Goal: Navigation & Orientation: Understand site structure

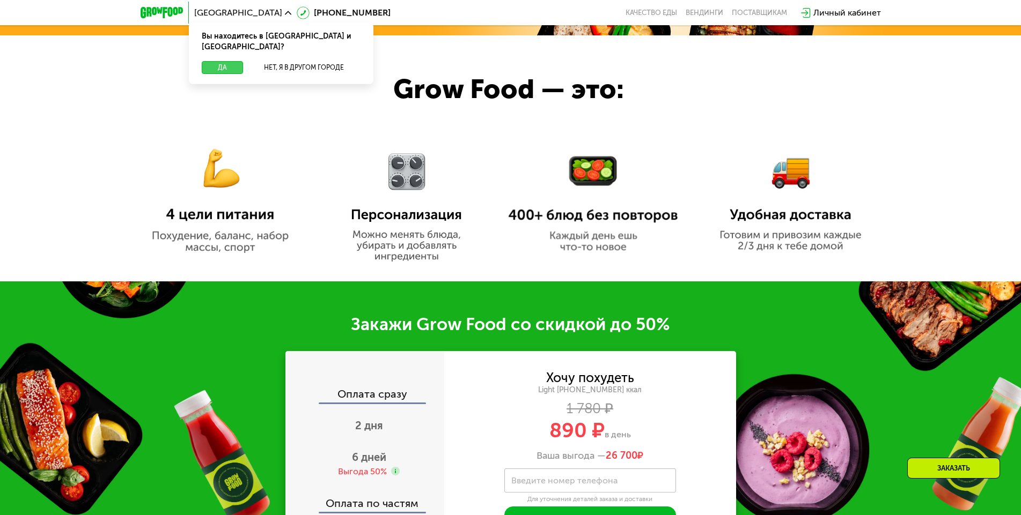
scroll to position [1073, 0]
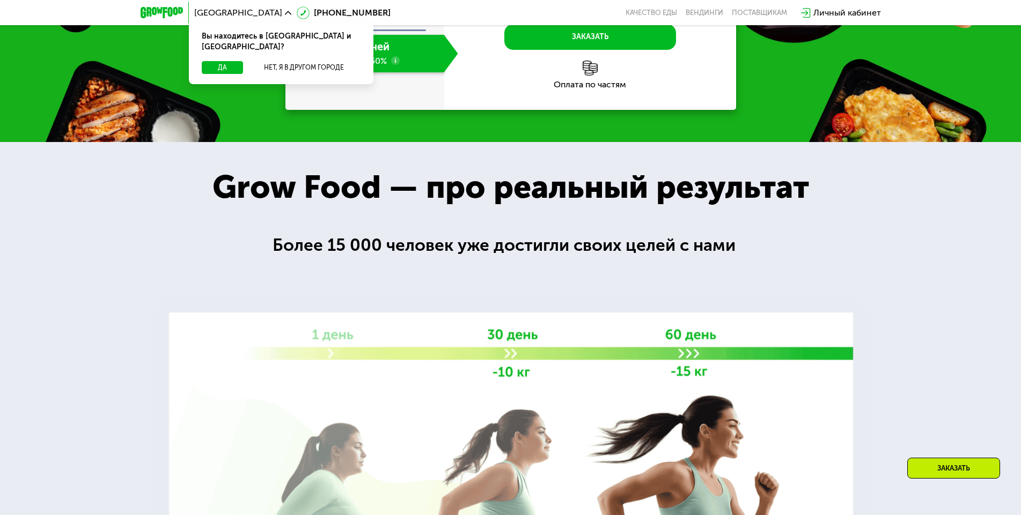
click at [476, 210] on div at bounding box center [510, 405] width 1021 height 527
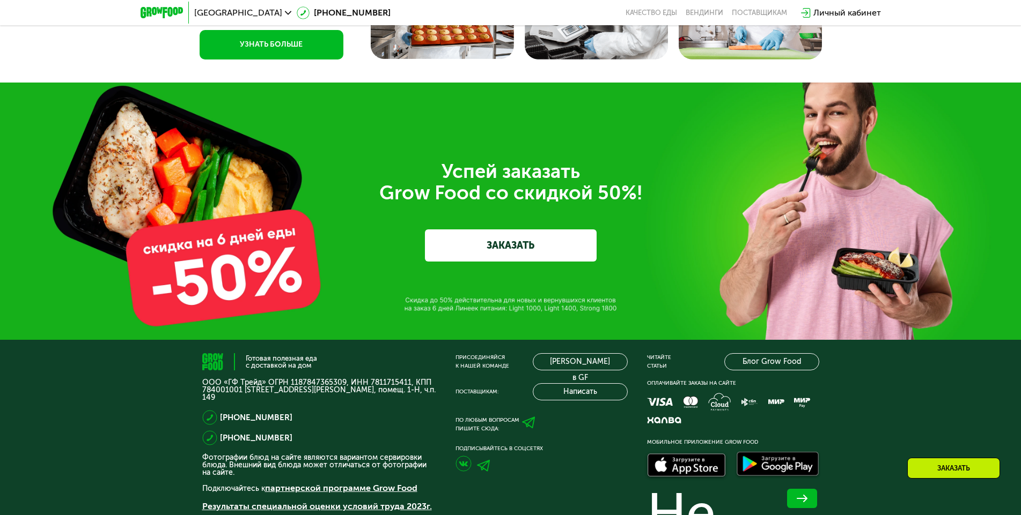
scroll to position [3743, 0]
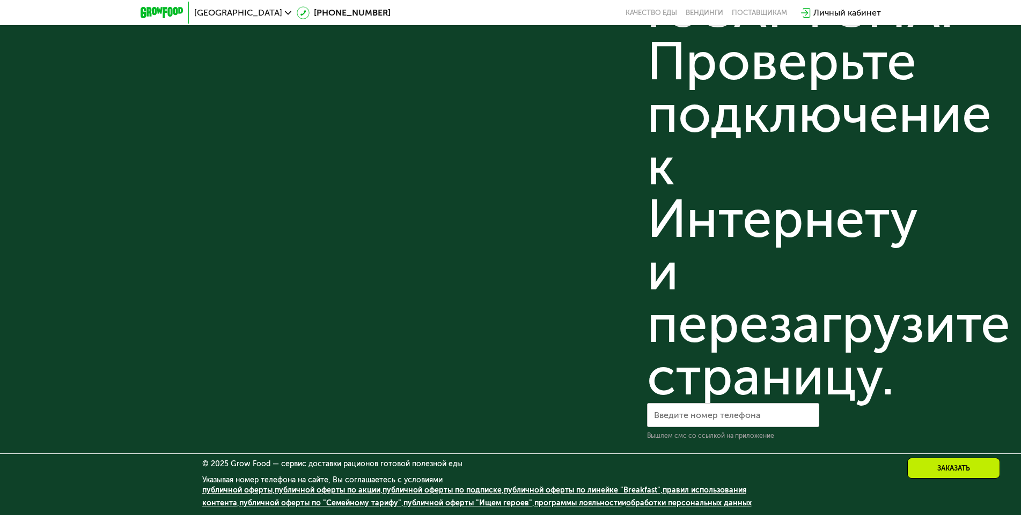
click at [670, 505] on link "обработки персональных данных" at bounding box center [689, 503] width 126 height 9
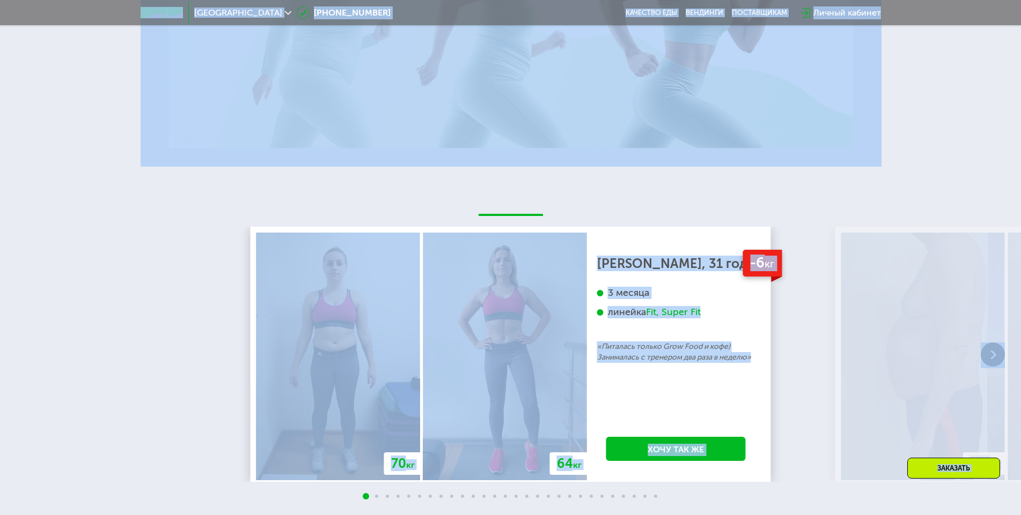
scroll to position [0, 0]
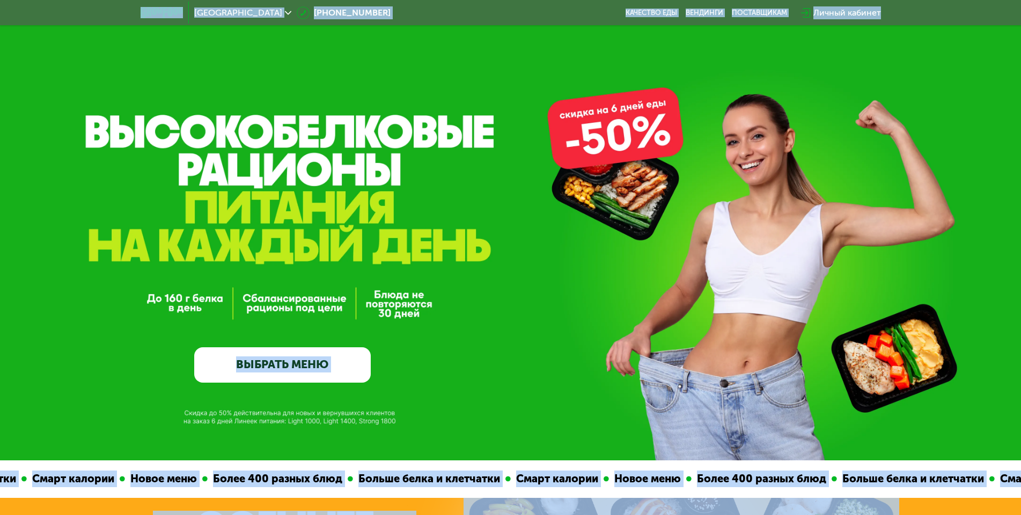
click at [256, 348] on link "ВЫБРАТЬ МЕНЮ" at bounding box center [282, 365] width 176 height 35
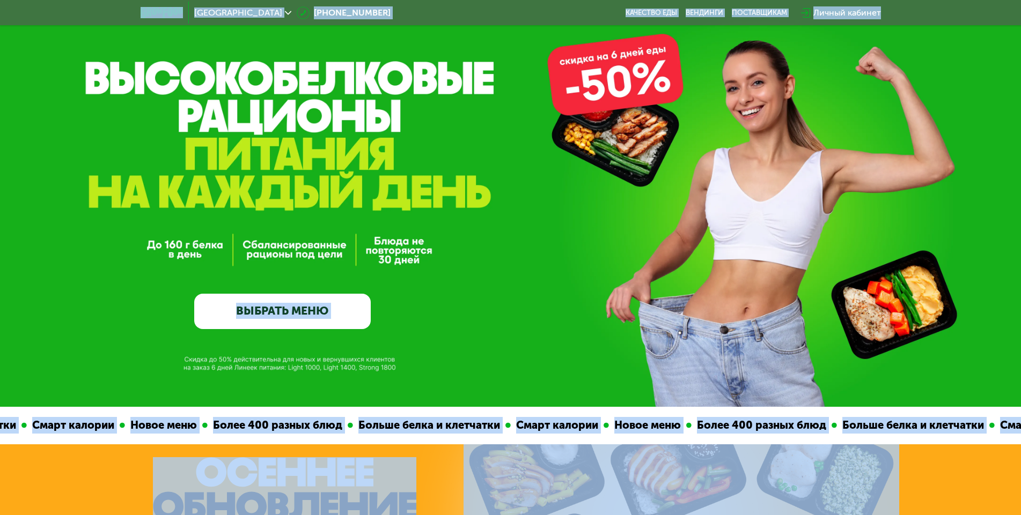
click at [185, 328] on div "GrowFood — доставка правильного питания ВЫБРАТЬ МЕНЮ" at bounding box center [510, 219] width 1021 height 220
click at [307, 307] on link "ВЫБРАТЬ МЕНЮ" at bounding box center [282, 311] width 176 height 35
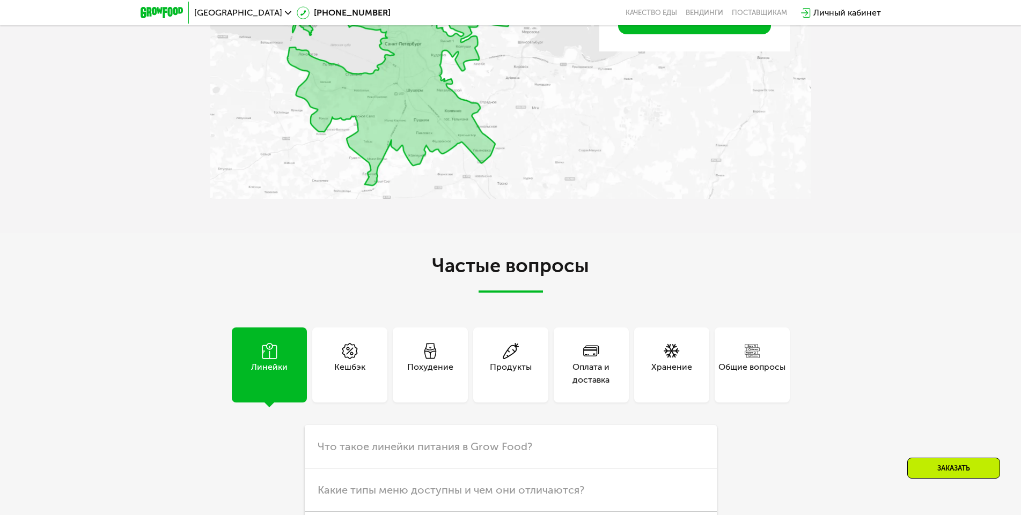
scroll to position [3379, 0]
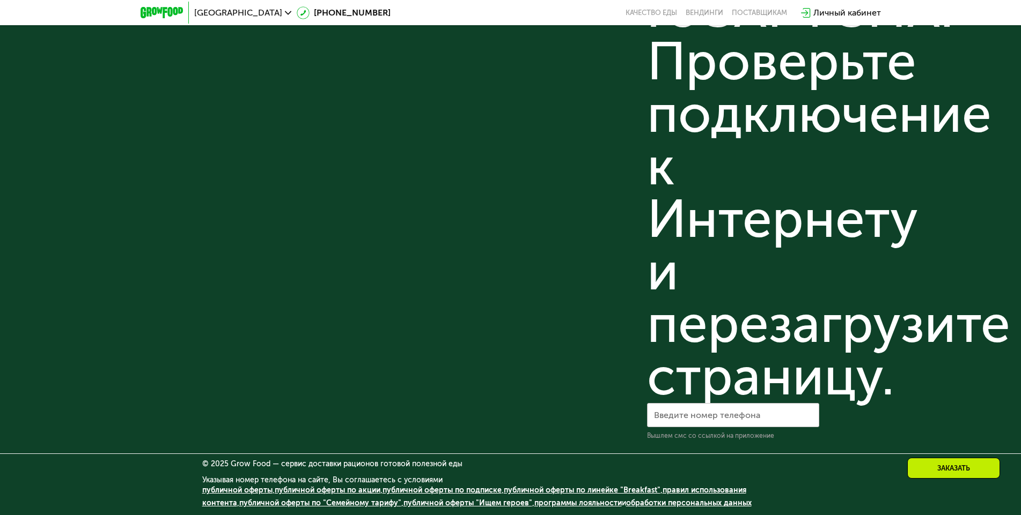
scroll to position [3422, 0]
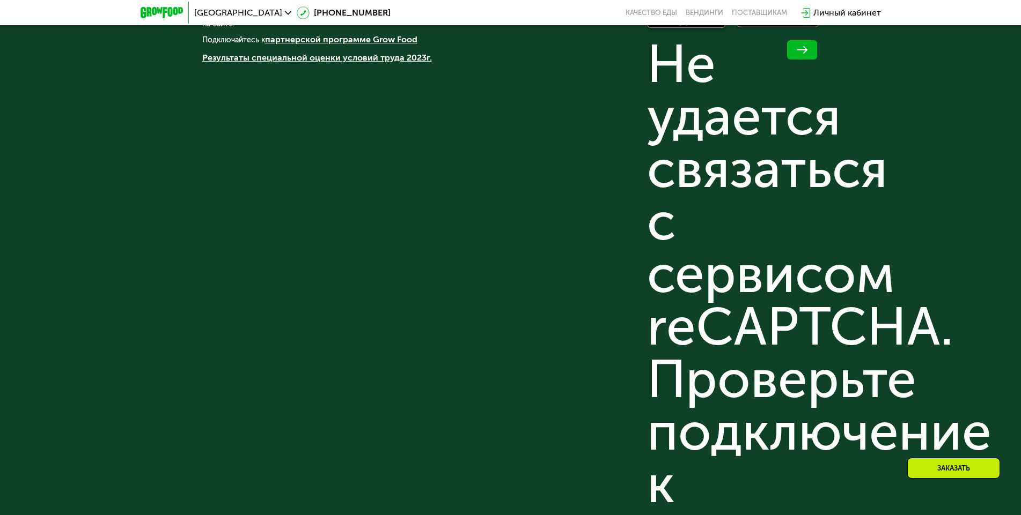
click at [662, 221] on div "Не удается связаться с сервисом reCAPTCHA. Проверьте подключение к Интернету и …" at bounding box center [733, 379] width 172 height 683
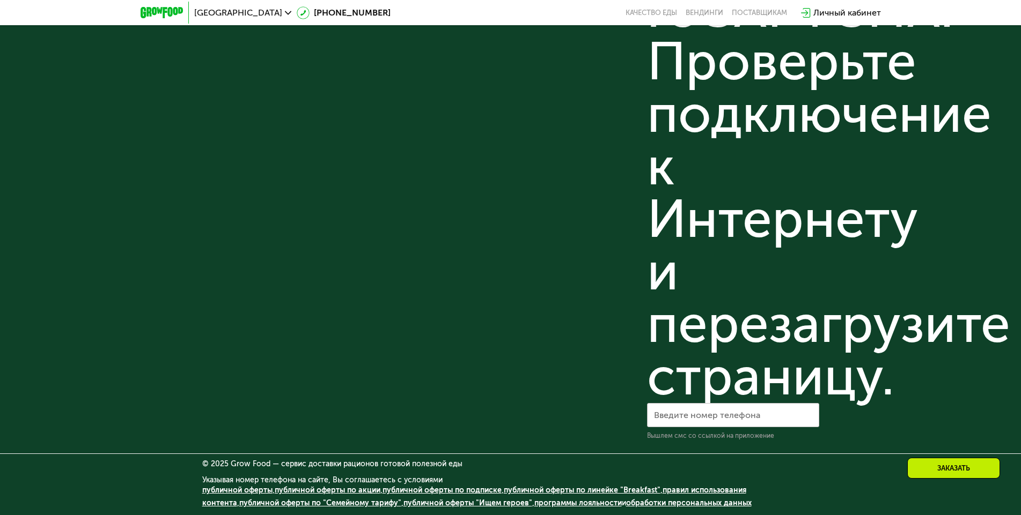
click at [323, 488] on link "публичной оферты по акции" at bounding box center [328, 490] width 106 height 9
